Goal: Information Seeking & Learning: Learn about a topic

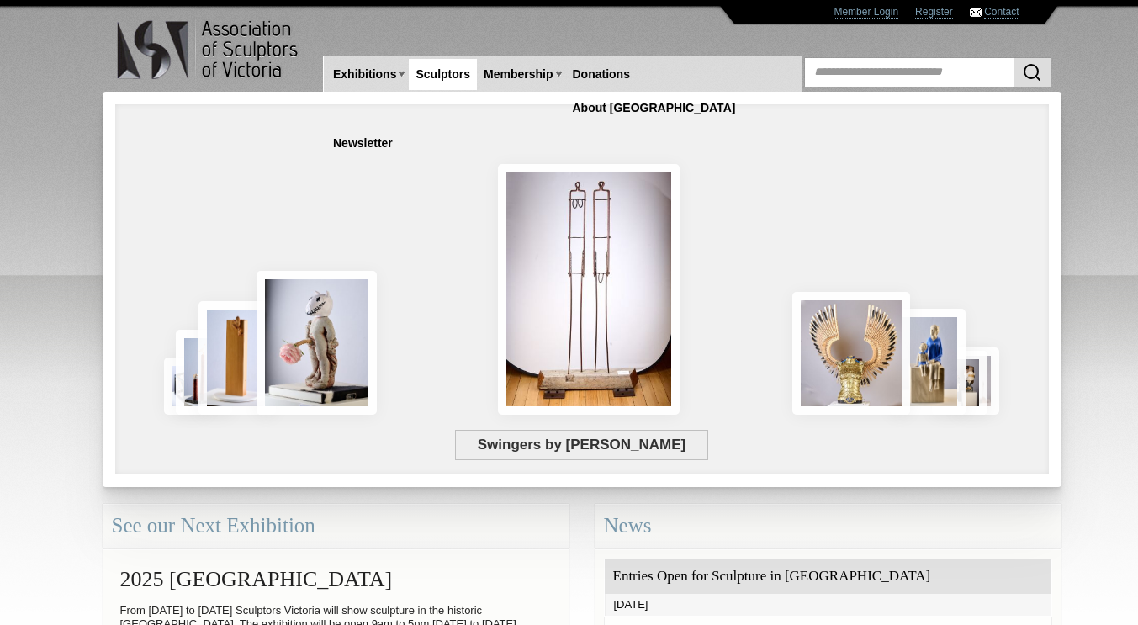
click at [437, 73] on link "Sculptors" at bounding box center [443, 74] width 68 height 31
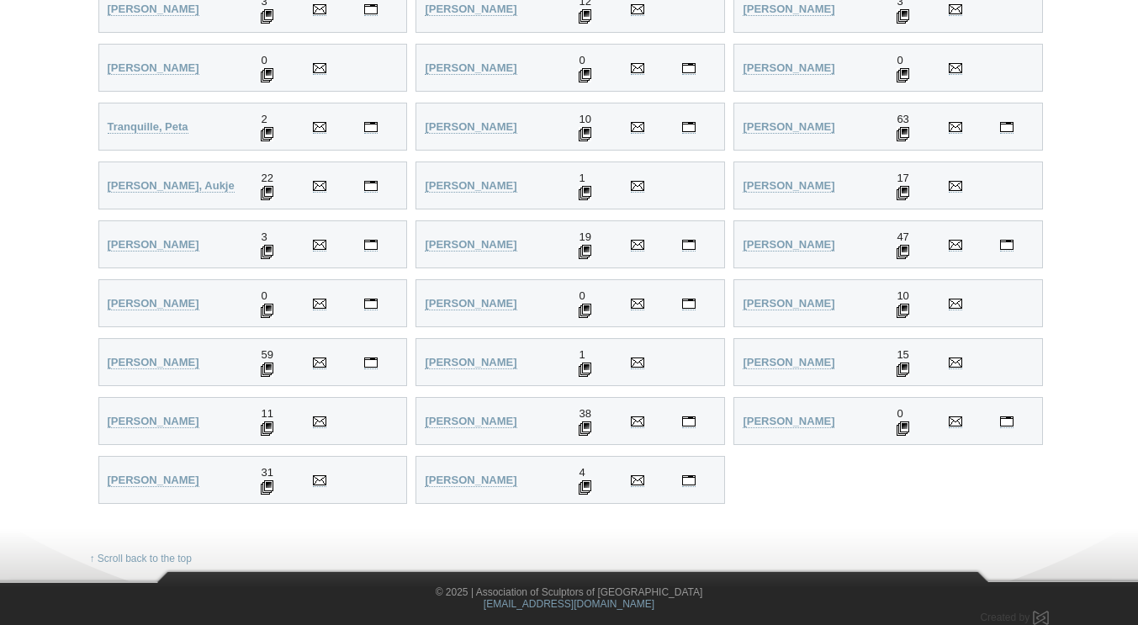
scroll to position [4174, 0]
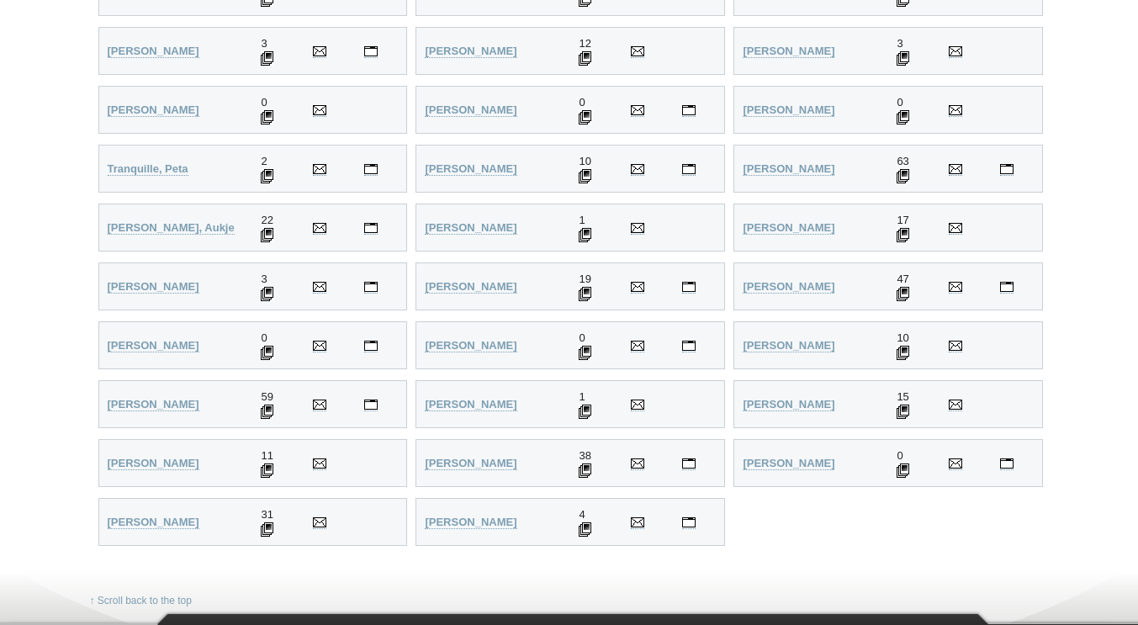
click at [903, 295] on img at bounding box center [903, 294] width 13 height 14
click at [765, 285] on strong "Webb, Bruce" at bounding box center [789, 286] width 92 height 13
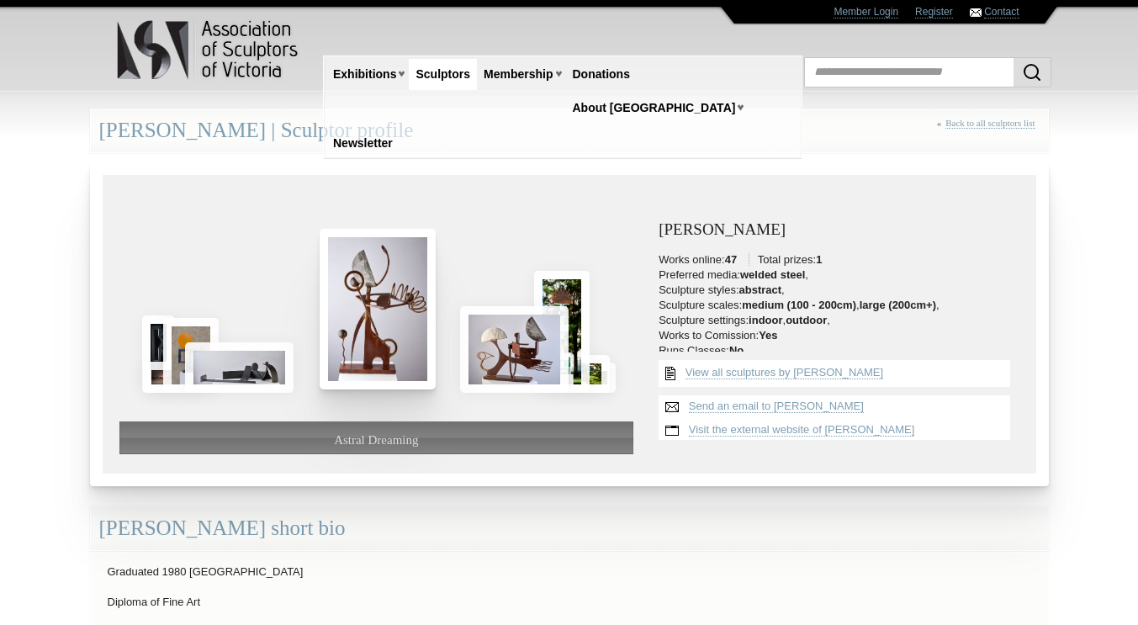
click at [363, 305] on img at bounding box center [378, 309] width 116 height 161
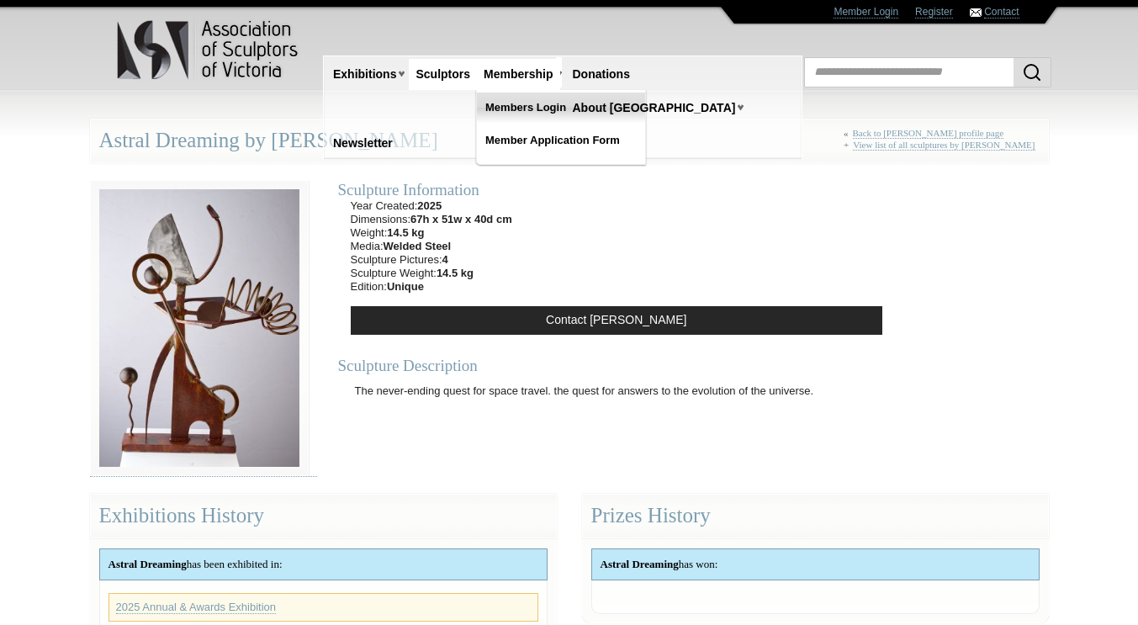
click at [535, 101] on link "Members Login" at bounding box center [561, 108] width 168 height 30
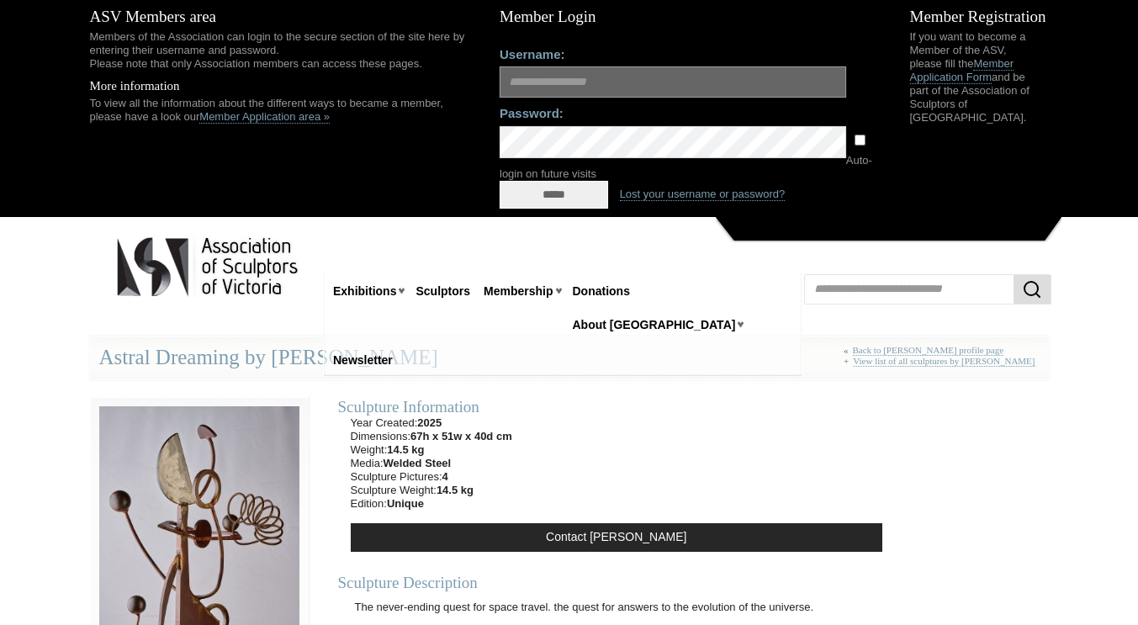
type input "**********"
click at [555, 200] on input "*****" at bounding box center [554, 195] width 109 height 28
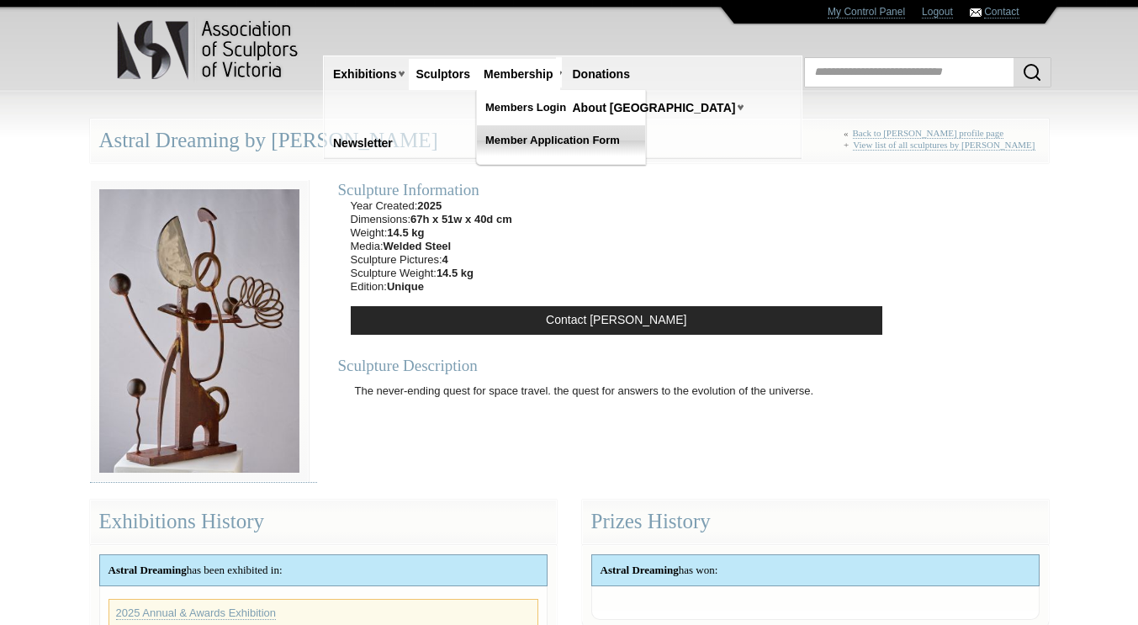
click at [554, 134] on link "Member Application Form" at bounding box center [561, 140] width 168 height 30
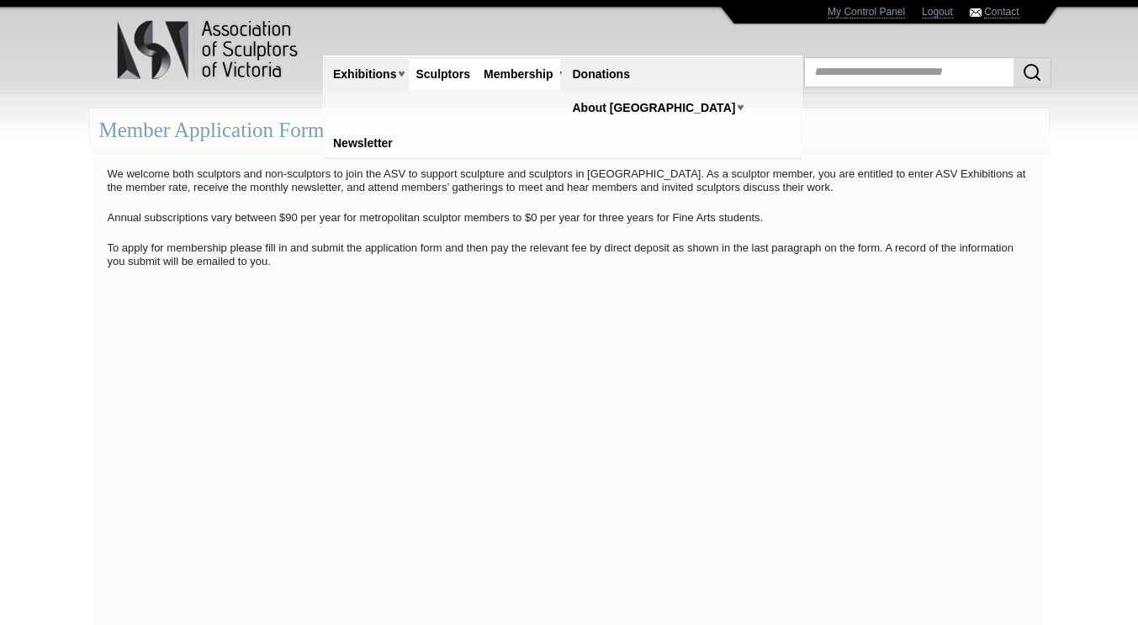
click at [441, 77] on link "Sculptors" at bounding box center [443, 74] width 68 height 31
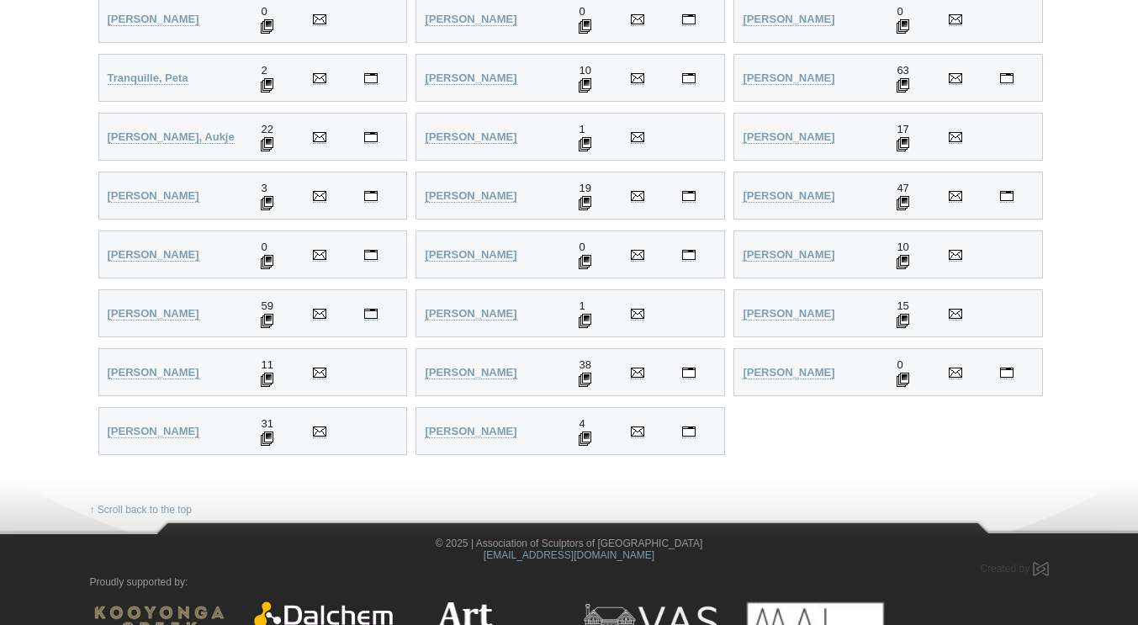
scroll to position [4290, 0]
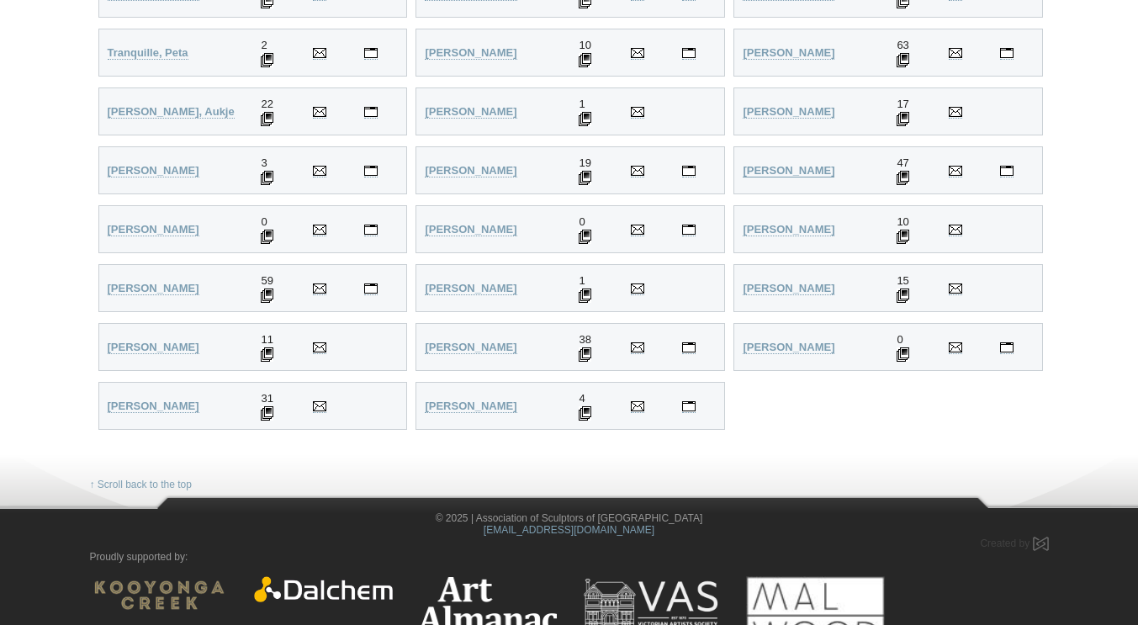
click at [761, 173] on strong "Webb, Bruce" at bounding box center [789, 170] width 92 height 13
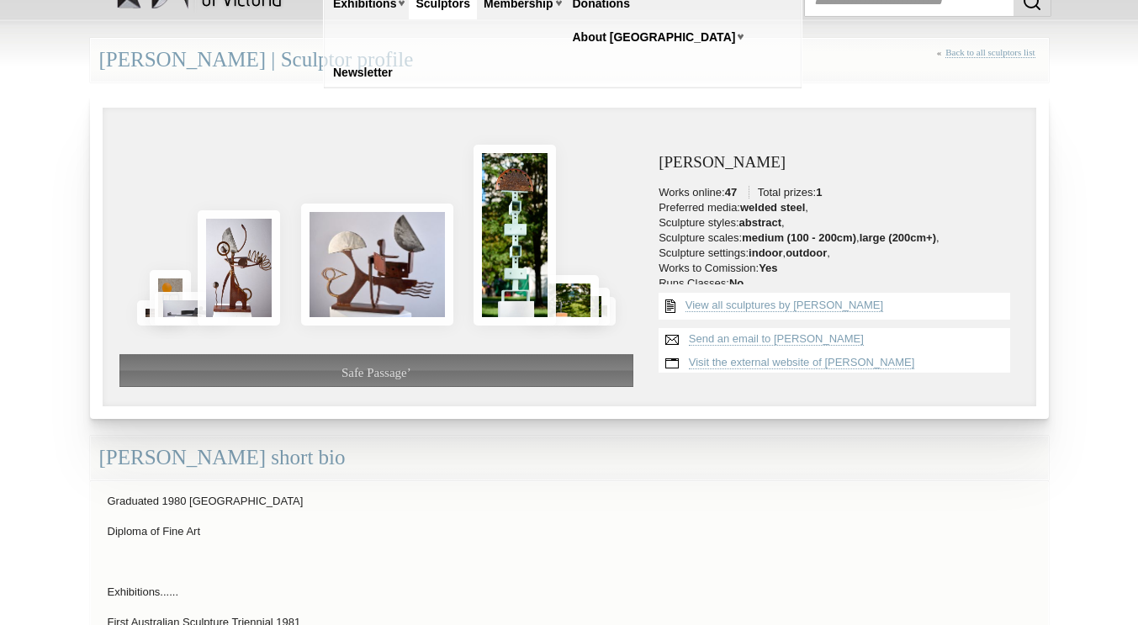
scroll to position [33, 0]
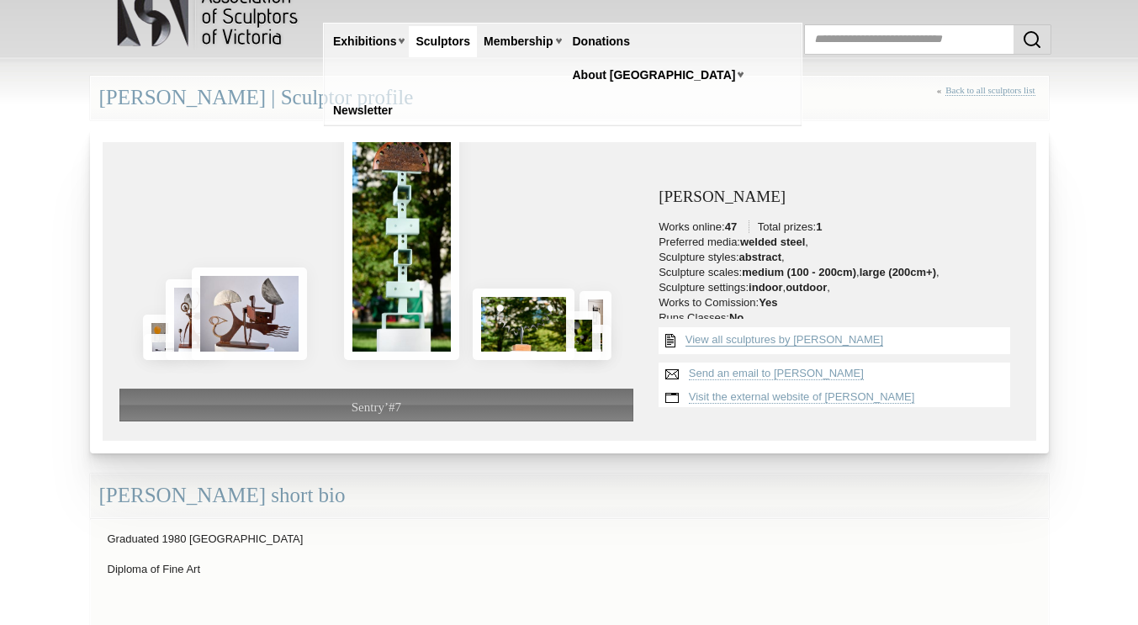
click at [753, 338] on link "View all sculptures by [PERSON_NAME]" at bounding box center [785, 339] width 198 height 13
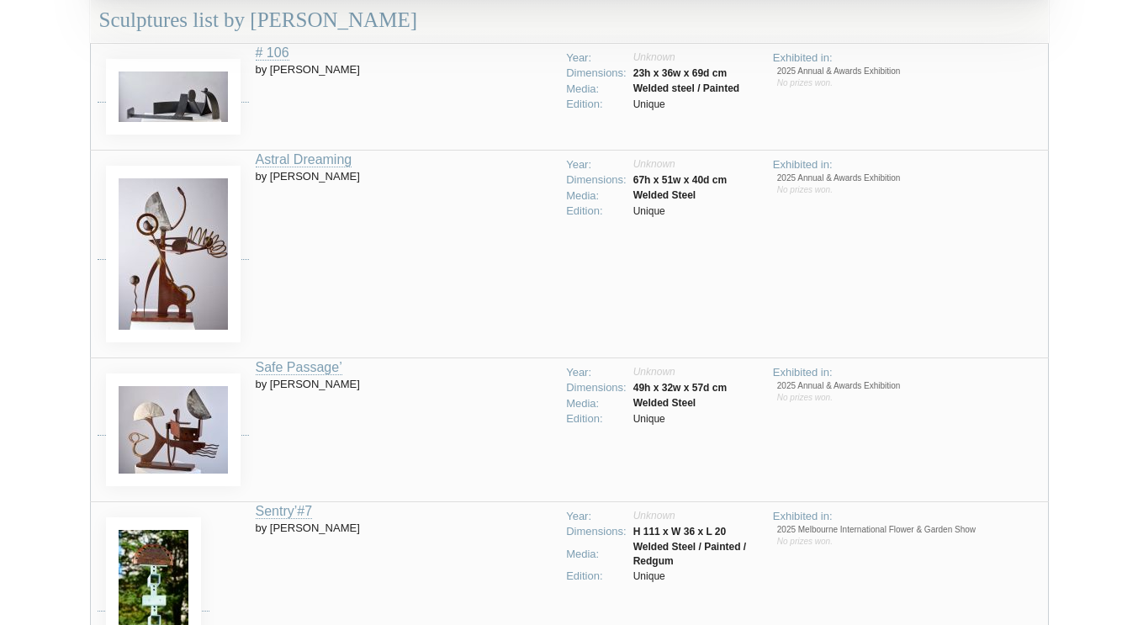
scroll to position [527, 0]
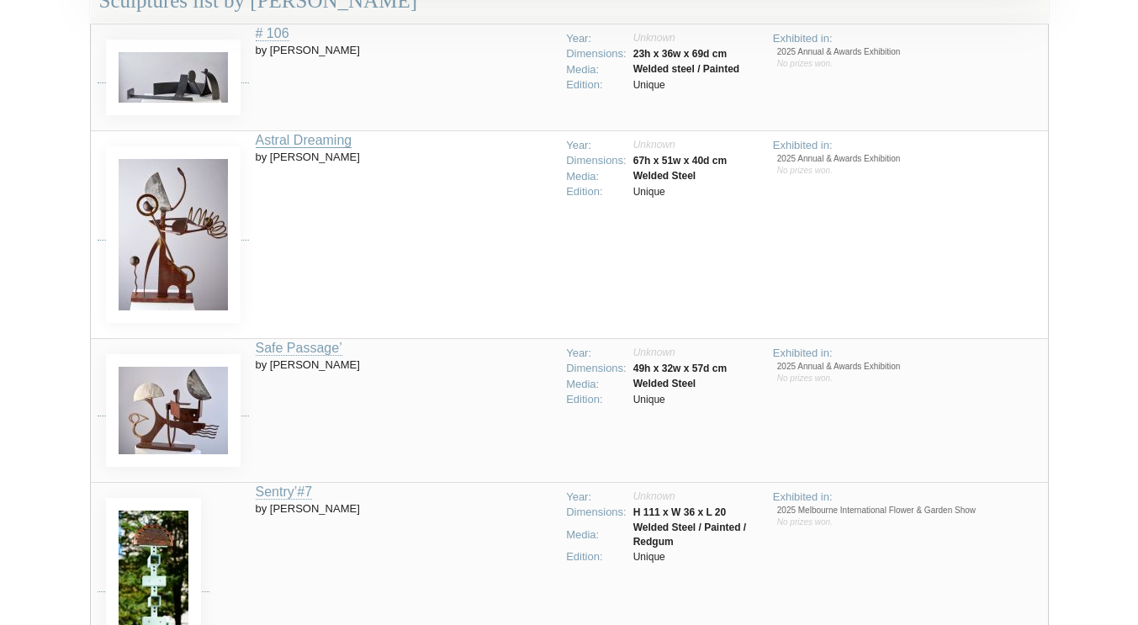
click at [336, 140] on link "Astral Dreaming" at bounding box center [304, 140] width 97 height 15
